Goal: Task Accomplishment & Management: Manage account settings

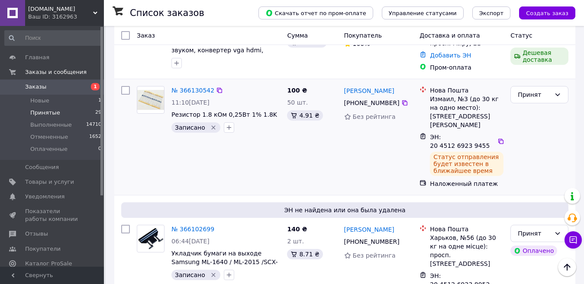
scroll to position [1674, 0]
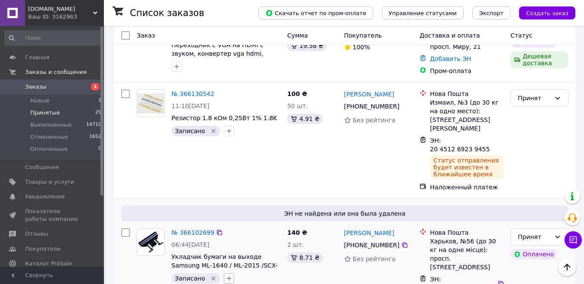
click at [226, 275] on icon "button" at bounding box center [229, 278] width 7 height 7
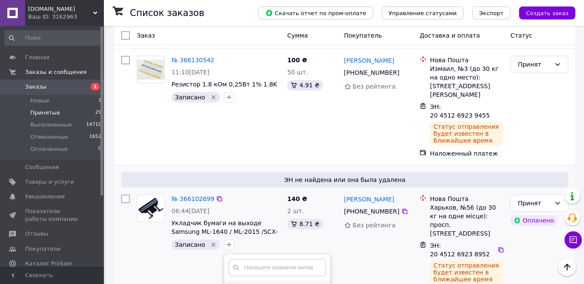
scroll to position [1717, 0]
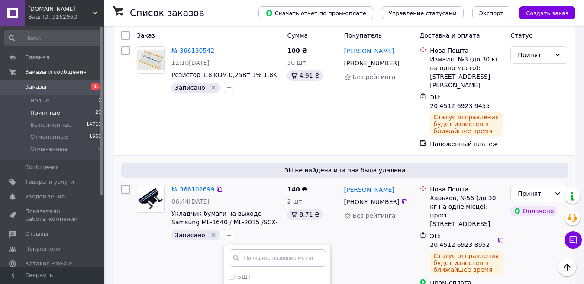
checkbox input "true"
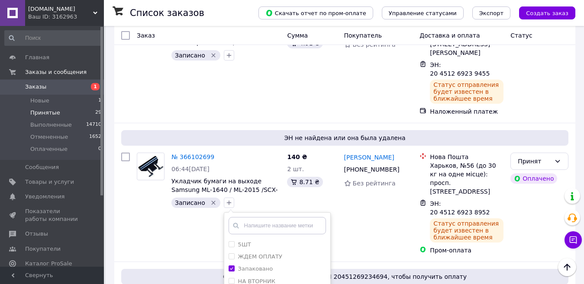
scroll to position [1804, 0]
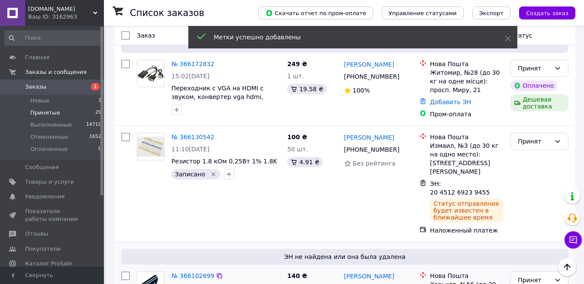
scroll to position [1587, 0]
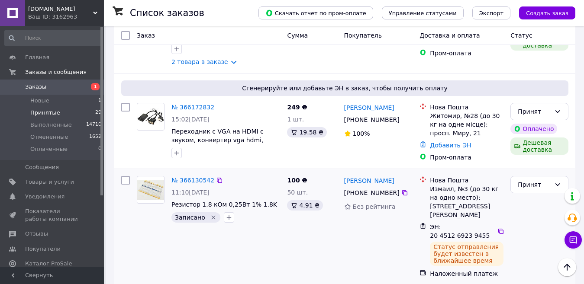
click at [196, 177] on link "№ 366130542" at bounding box center [192, 180] width 43 height 7
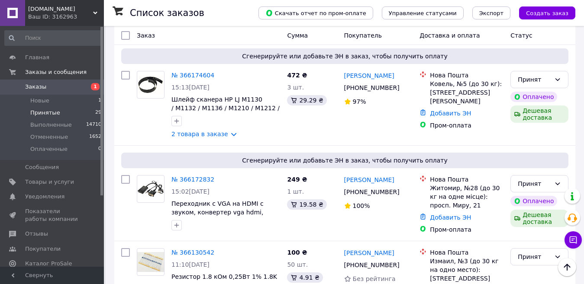
scroll to position [1558, 0]
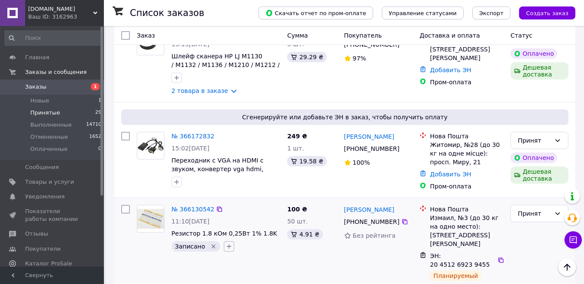
click at [226, 243] on icon "button" at bounding box center [229, 246] width 7 height 7
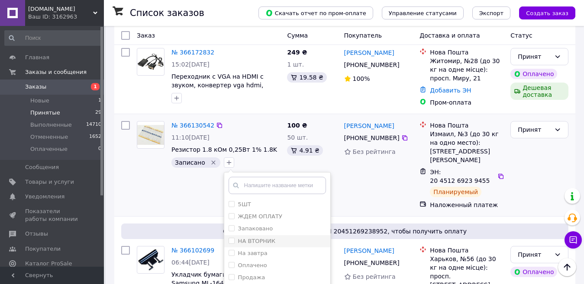
scroll to position [1645, 0]
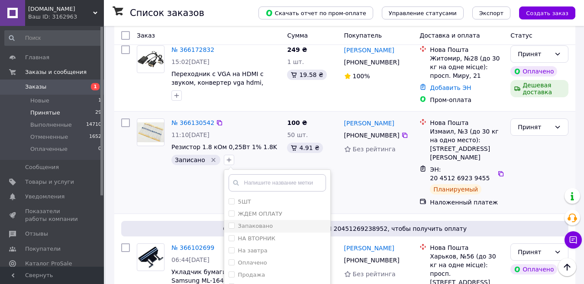
click at [247, 223] on label "Запаковано" at bounding box center [255, 226] width 35 height 6
checkbox input "true"
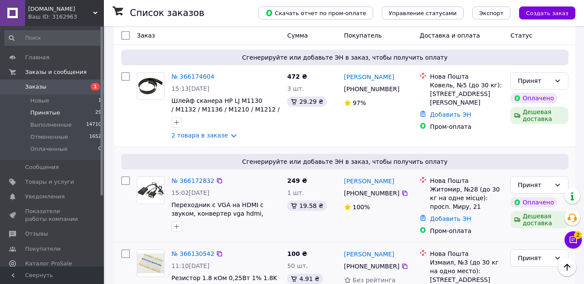
scroll to position [1515, 0]
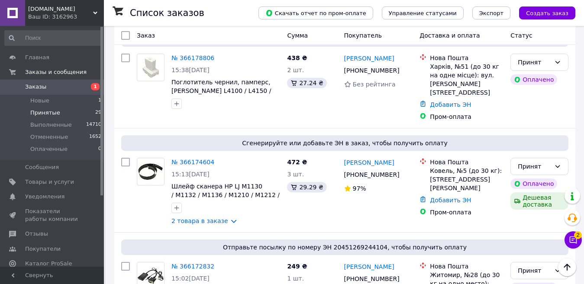
scroll to position [1472, 0]
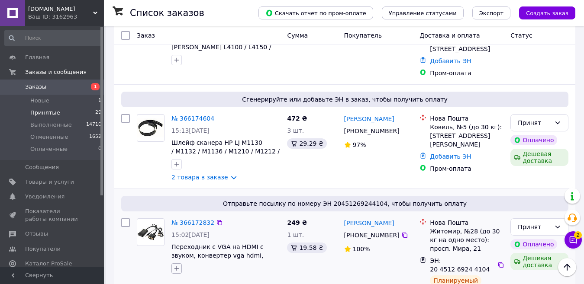
click at [176, 267] on icon "button" at bounding box center [176, 269] width 5 height 5
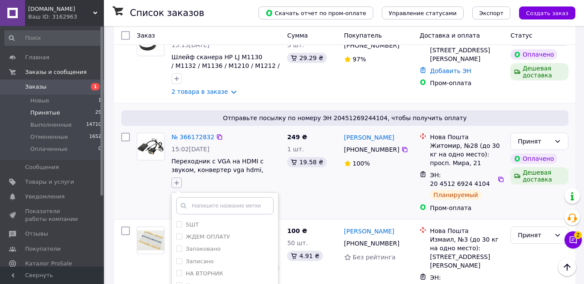
scroll to position [1558, 0]
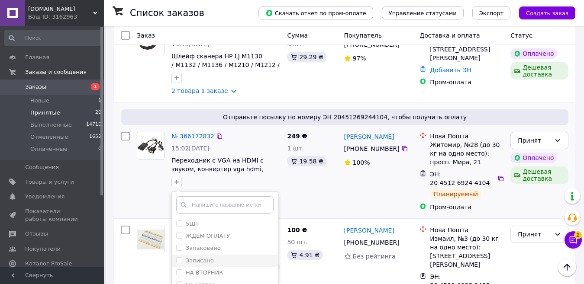
click at [199, 258] on label "Записано" at bounding box center [200, 261] width 28 height 6
checkbox input "true"
click at [198, 242] on li "Запаковано" at bounding box center [225, 248] width 106 height 12
checkbox input "true"
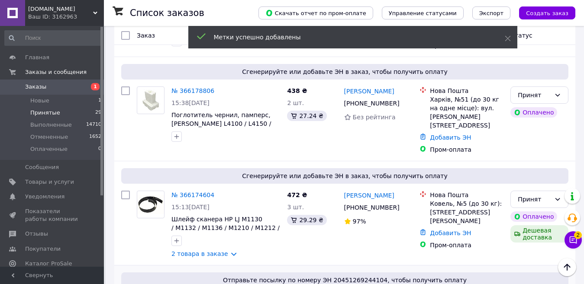
scroll to position [1342, 0]
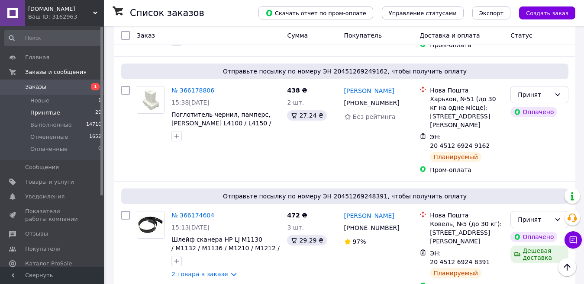
scroll to position [1429, 0]
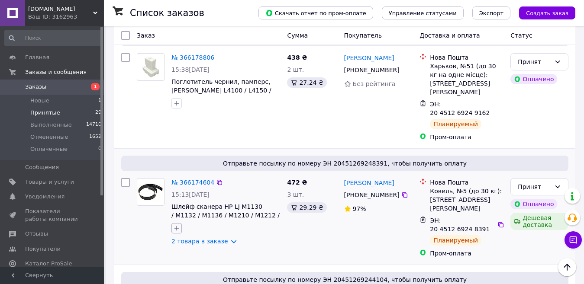
click at [176, 225] on icon "button" at bounding box center [176, 228] width 7 height 7
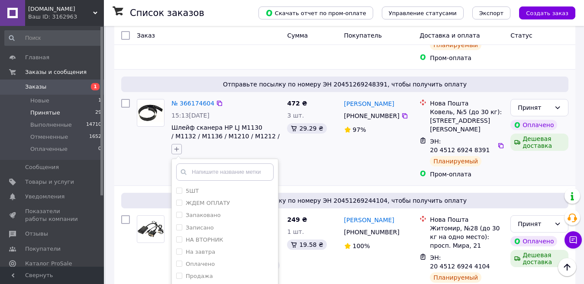
scroll to position [1515, 0]
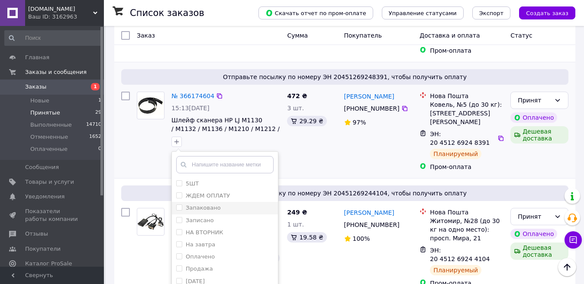
click at [209, 205] on label "Запаковано" at bounding box center [203, 208] width 35 height 6
checkbox input "true"
click at [203, 217] on label "Записано" at bounding box center [200, 220] width 28 height 6
checkbox input "true"
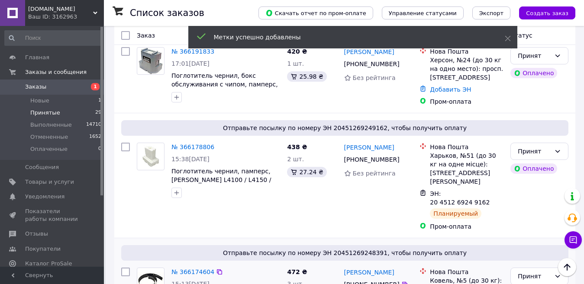
scroll to position [1299, 0]
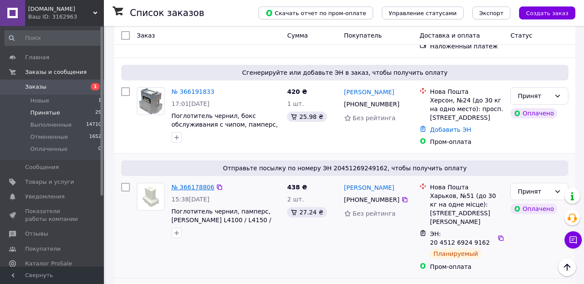
click at [193, 184] on link "№ 366178806" at bounding box center [192, 187] width 43 height 7
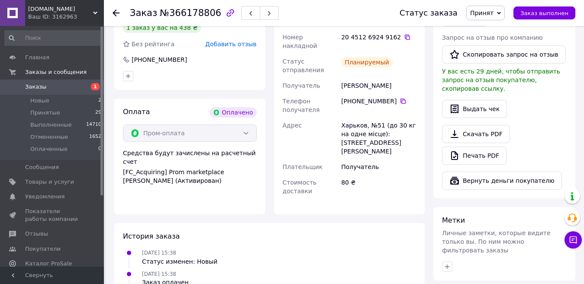
scroll to position [260, 0]
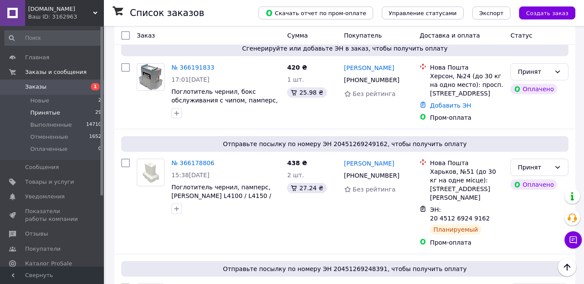
scroll to position [1342, 0]
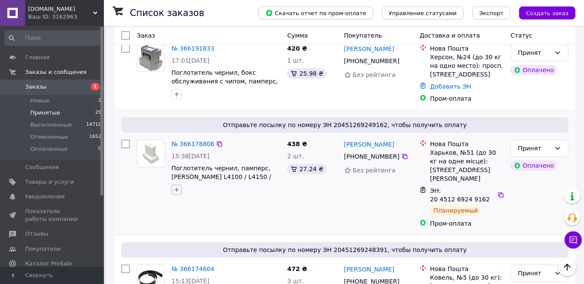
click at [174, 185] on button "button" at bounding box center [176, 190] width 10 height 10
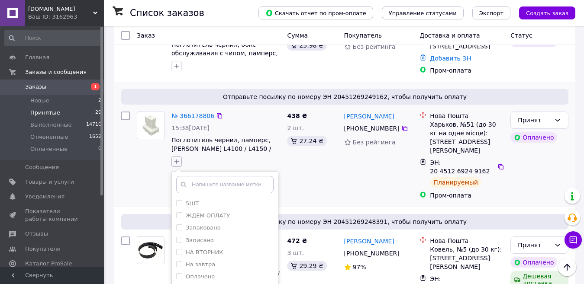
scroll to position [1385, 0]
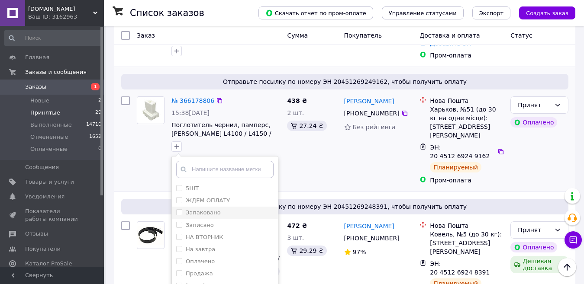
click at [206, 210] on label "Запаковано" at bounding box center [203, 213] width 35 height 6
checkbox input "true"
click at [198, 222] on label "Записано" at bounding box center [200, 225] width 28 height 6
checkbox input "true"
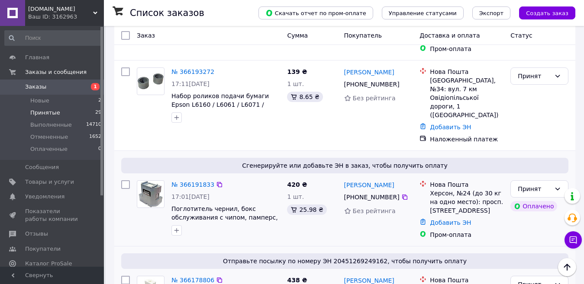
scroll to position [1212, 0]
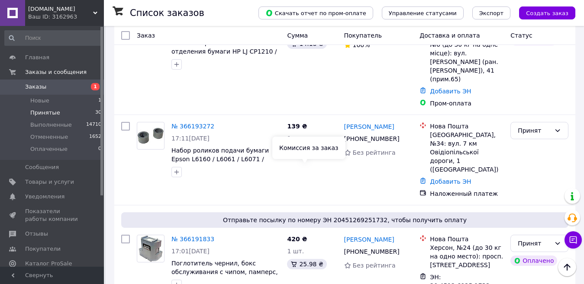
scroll to position [1255, 0]
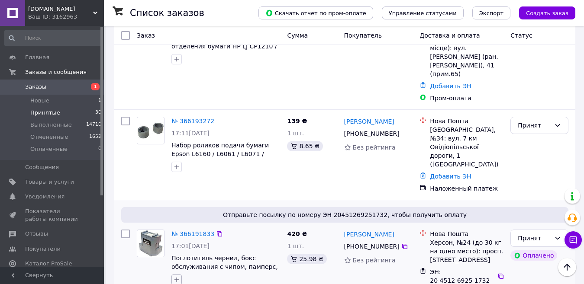
click at [174, 275] on button "button" at bounding box center [176, 280] width 10 height 10
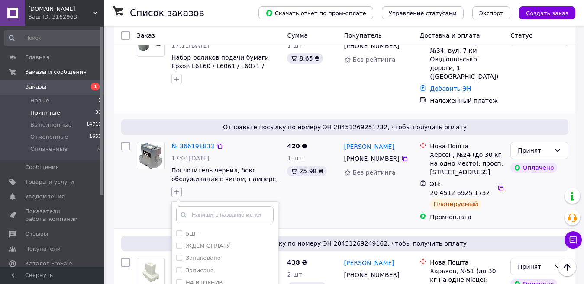
scroll to position [1385, 0]
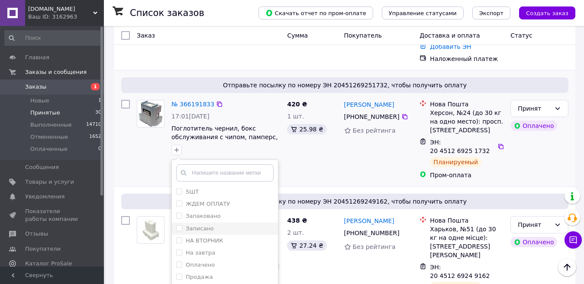
click at [201, 226] on label "Записано" at bounding box center [200, 229] width 28 height 6
checkbox input "true"
click at [201, 213] on label "Запаковано" at bounding box center [203, 216] width 35 height 6
checkbox input "true"
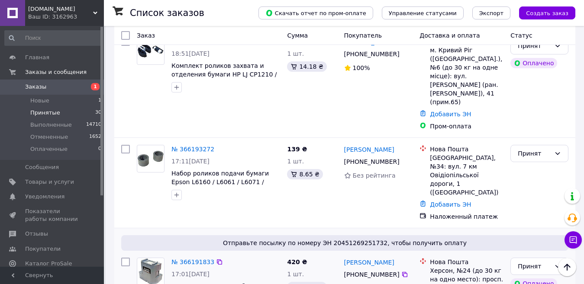
scroll to position [1212, 0]
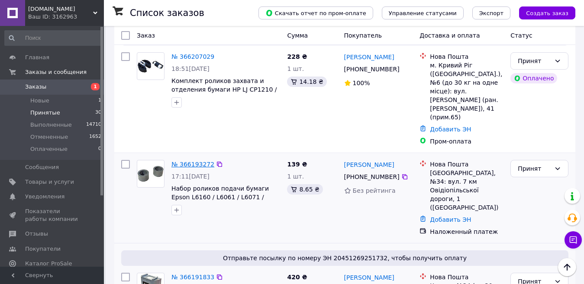
click at [191, 161] on link "№ 366193272" at bounding box center [192, 164] width 43 height 7
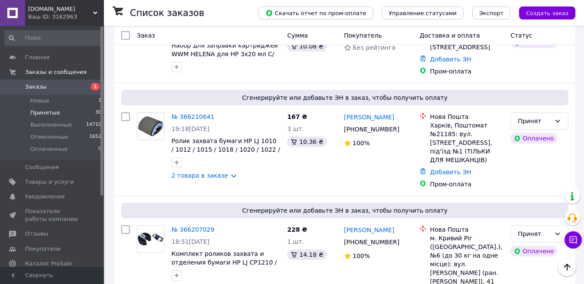
scroll to position [1082, 0]
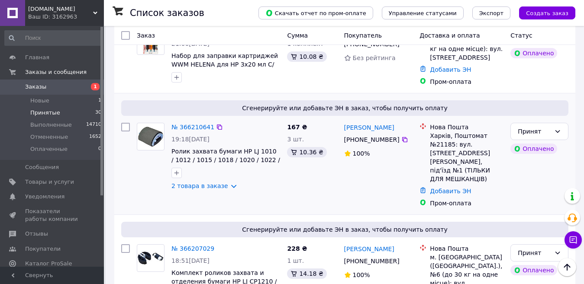
scroll to position [1126, 0]
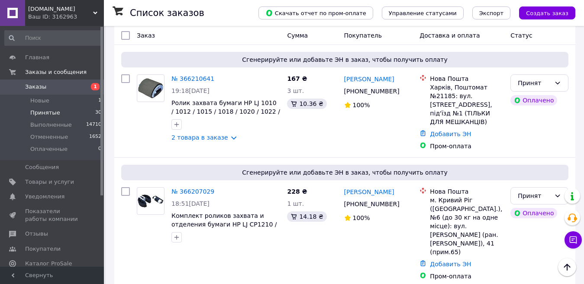
scroll to position [1126, 0]
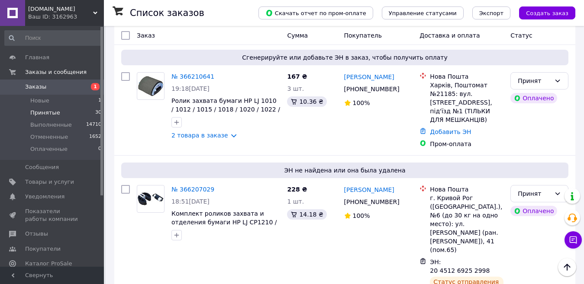
scroll to position [1082, 0]
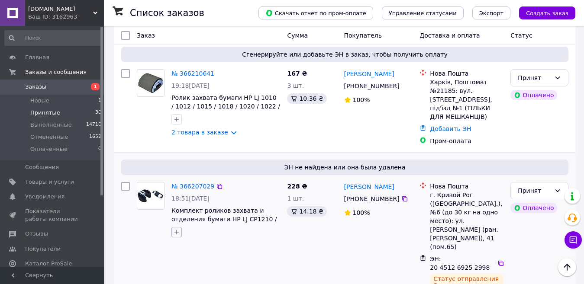
click at [176, 229] on icon "button" at bounding box center [176, 232] width 7 height 7
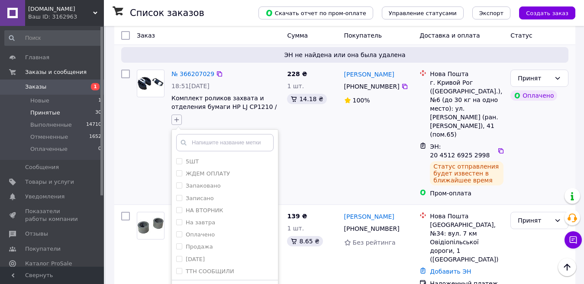
scroll to position [1212, 0]
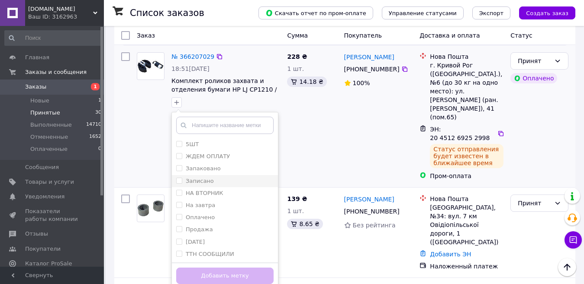
click at [201, 178] on label "Записано" at bounding box center [200, 181] width 28 height 6
checkbox input "true"
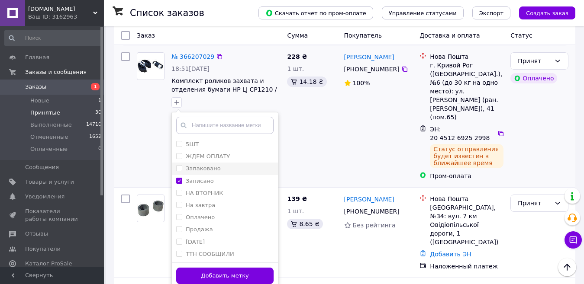
click at [200, 165] on label "Запаковано" at bounding box center [203, 168] width 35 height 6
checkbox input "true"
click at [187, 268] on button "Добавить метку" at bounding box center [224, 276] width 97 height 17
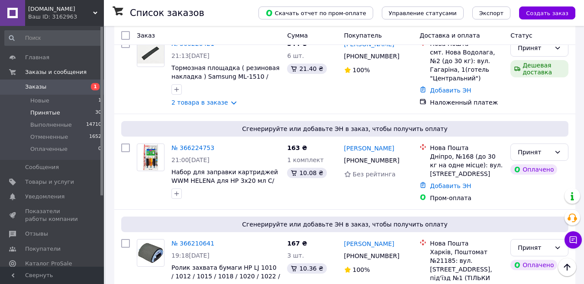
scroll to position [909, 0]
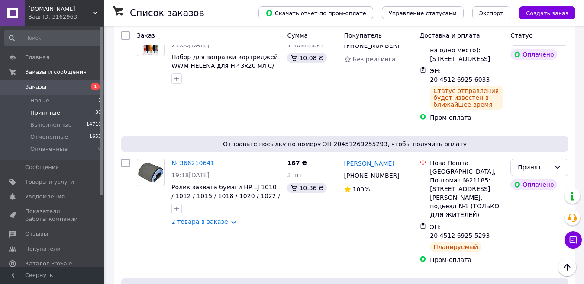
scroll to position [1039, 0]
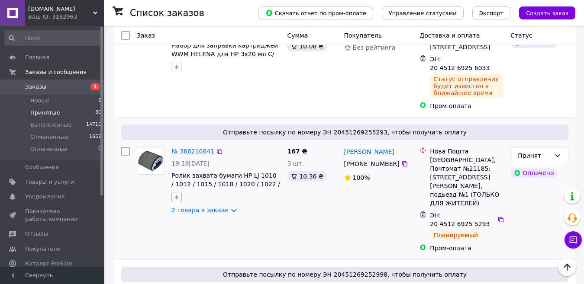
click at [174, 194] on icon "button" at bounding box center [176, 197] width 7 height 7
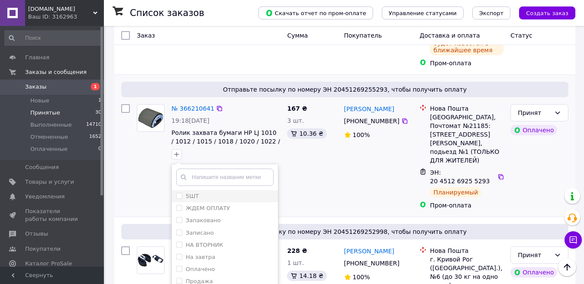
scroll to position [1082, 0]
click at [210, 217] on label "Запаковано" at bounding box center [203, 220] width 35 height 6
checkbox input "true"
drag, startPoint x: 206, startPoint y: 152, endPoint x: 204, endPoint y: 209, distance: 56.3
click at [206, 229] on label "Записано" at bounding box center [200, 232] width 28 height 6
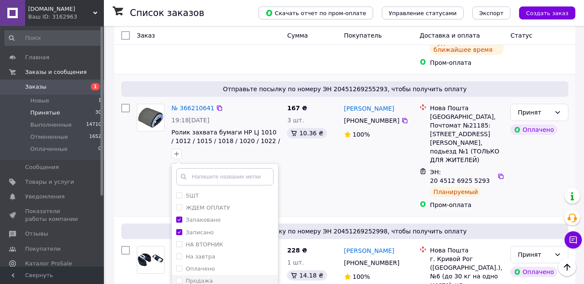
checkbox input "true"
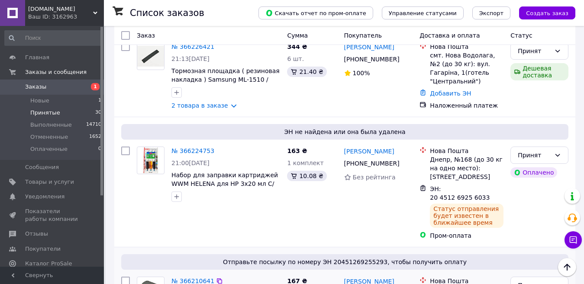
scroll to position [952, 0]
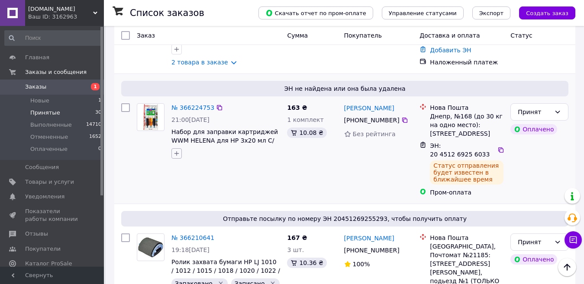
click at [175, 150] on icon "button" at bounding box center [176, 153] width 7 height 7
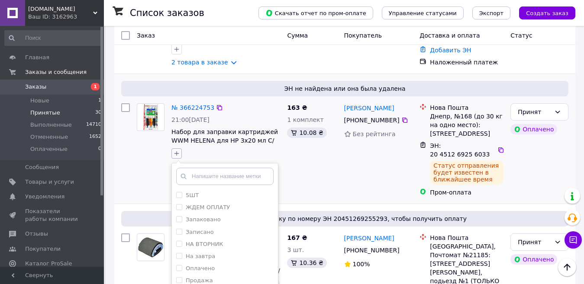
scroll to position [996, 0]
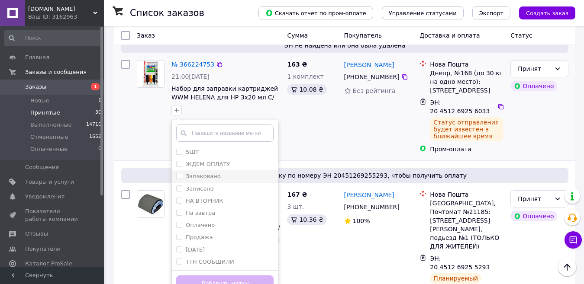
click at [206, 173] on label "Запаковано" at bounding box center [203, 176] width 35 height 6
checkbox input "true"
click at [201, 183] on li "Записано" at bounding box center [225, 189] width 106 height 12
checkbox input "true"
click at [192, 276] on button "Добавить метку" at bounding box center [224, 284] width 97 height 17
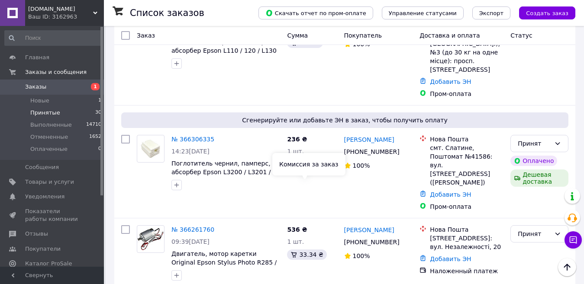
scroll to position [606, 0]
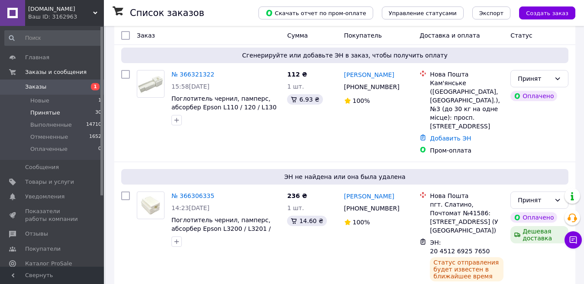
scroll to position [606, 0]
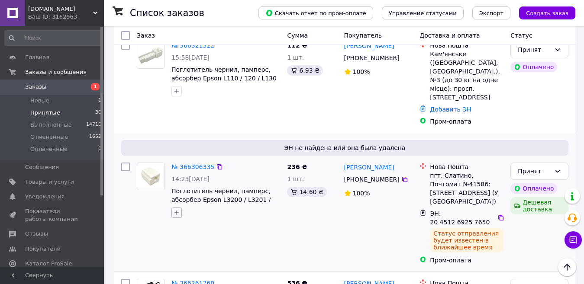
click at [174, 208] on button "button" at bounding box center [176, 213] width 10 height 10
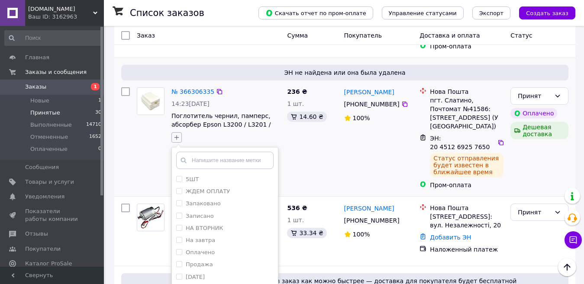
scroll to position [693, 0]
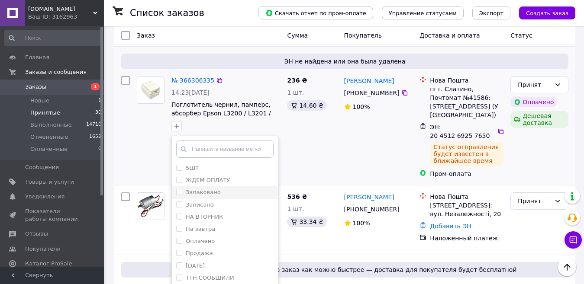
click at [193, 189] on label "Запаковано" at bounding box center [203, 192] width 35 height 6
checkbox input "true"
click at [190, 199] on li "Записано" at bounding box center [225, 205] width 106 height 12
checkbox input "true"
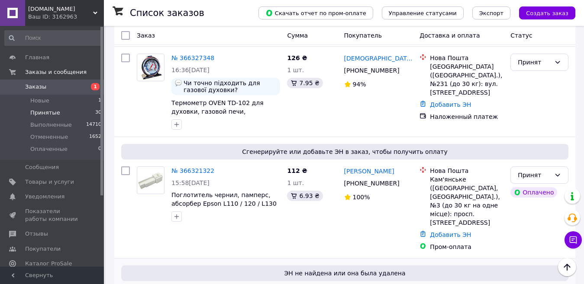
scroll to position [476, 0]
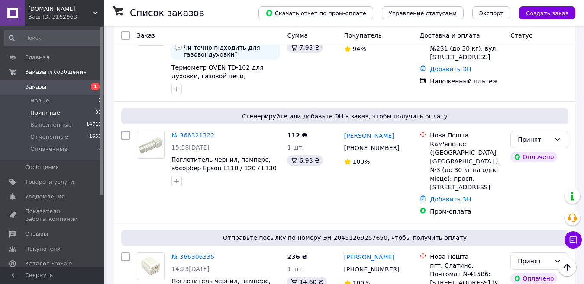
scroll to position [519, 0]
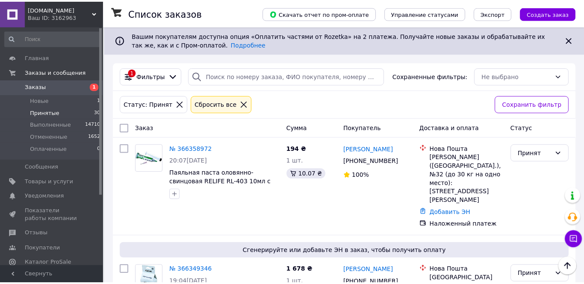
scroll to position [519, 0]
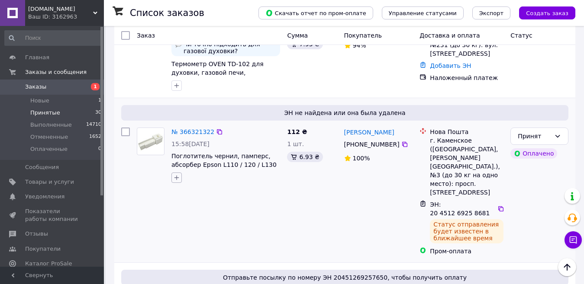
click at [176, 174] on icon "button" at bounding box center [176, 177] width 7 height 7
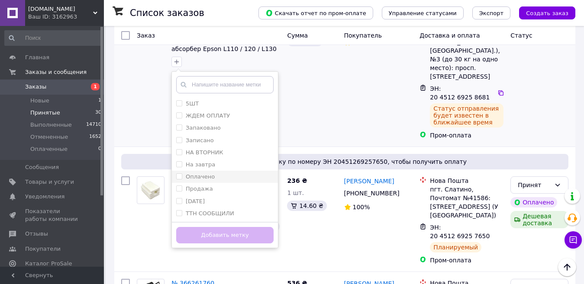
scroll to position [649, 0]
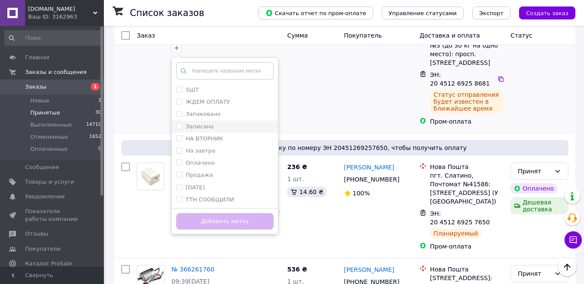
click at [204, 123] on label "Записано" at bounding box center [200, 126] width 28 height 6
checkbox input "true"
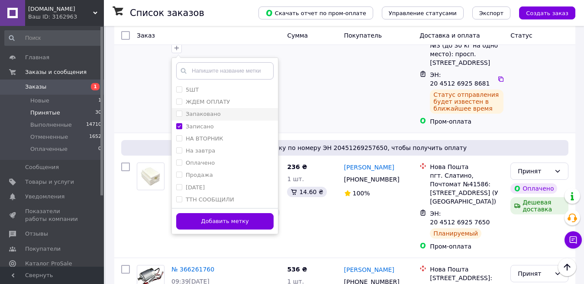
click at [204, 111] on label "Запаковано" at bounding box center [203, 114] width 35 height 6
checkbox input "true"
click at [192, 213] on button "Добавить метку" at bounding box center [224, 221] width 97 height 17
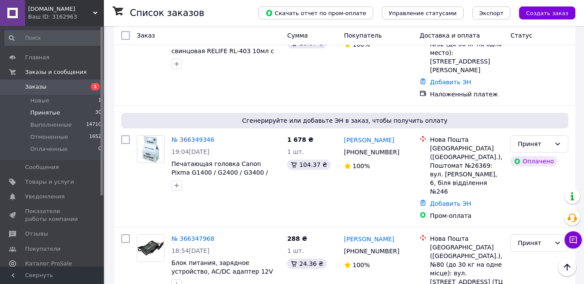
scroll to position [130, 0]
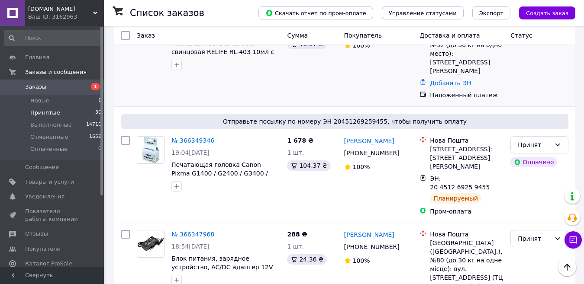
scroll to position [173, 0]
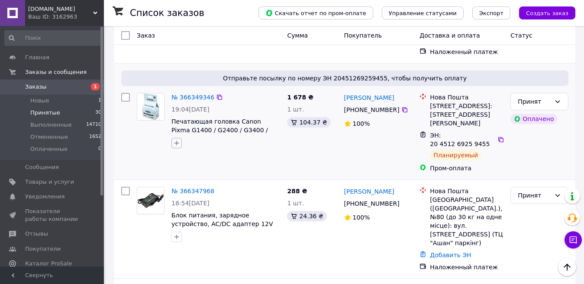
click at [174, 140] on icon "button" at bounding box center [176, 143] width 7 height 7
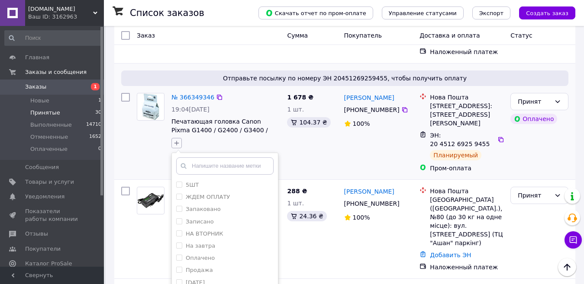
scroll to position [216, 0]
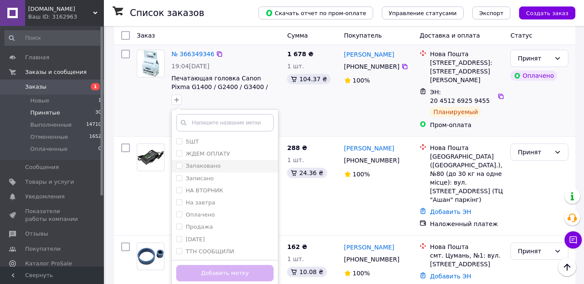
click at [204, 163] on label "Запаковано" at bounding box center [203, 166] width 35 height 6
checkbox input "true"
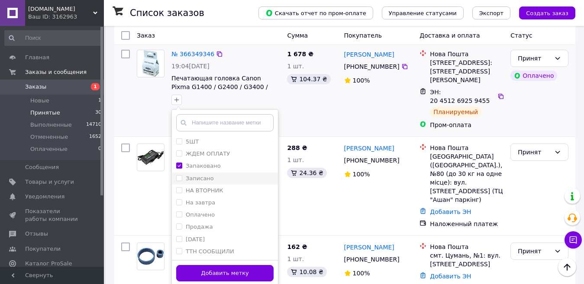
click at [201, 175] on label "Записано" at bounding box center [200, 178] width 28 height 6
checkbox input "true"
click at [190, 265] on button "Добавить метку" at bounding box center [224, 273] width 97 height 17
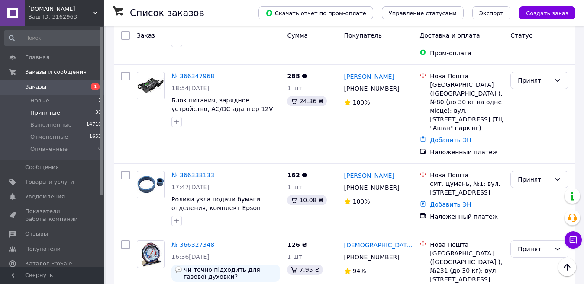
scroll to position [303, 0]
